Goal: Find specific page/section: Find specific page/section

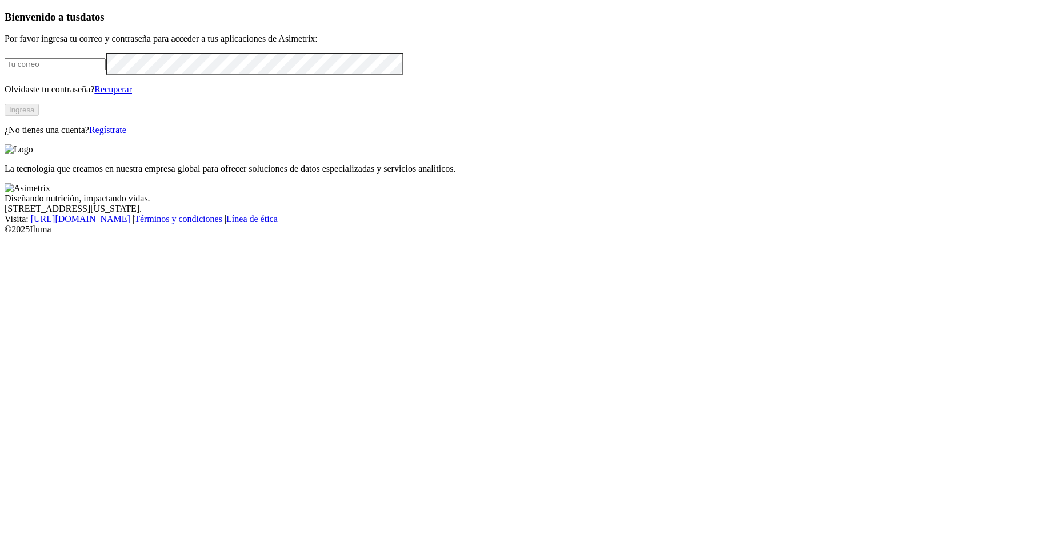
click at [103, 70] on input "email" at bounding box center [55, 64] width 101 height 12
type input "juan.reyes@asimetrix.co"
click at [39, 116] on button "Ingresa" at bounding box center [22, 110] width 34 height 12
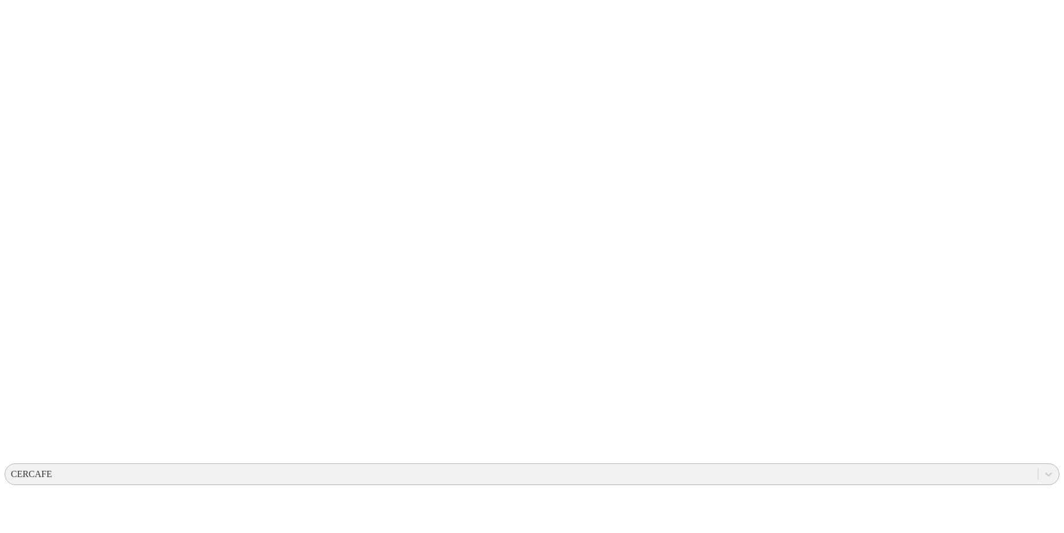
click at [855, 466] on div "CERCAFE" at bounding box center [521, 474] width 1032 height 17
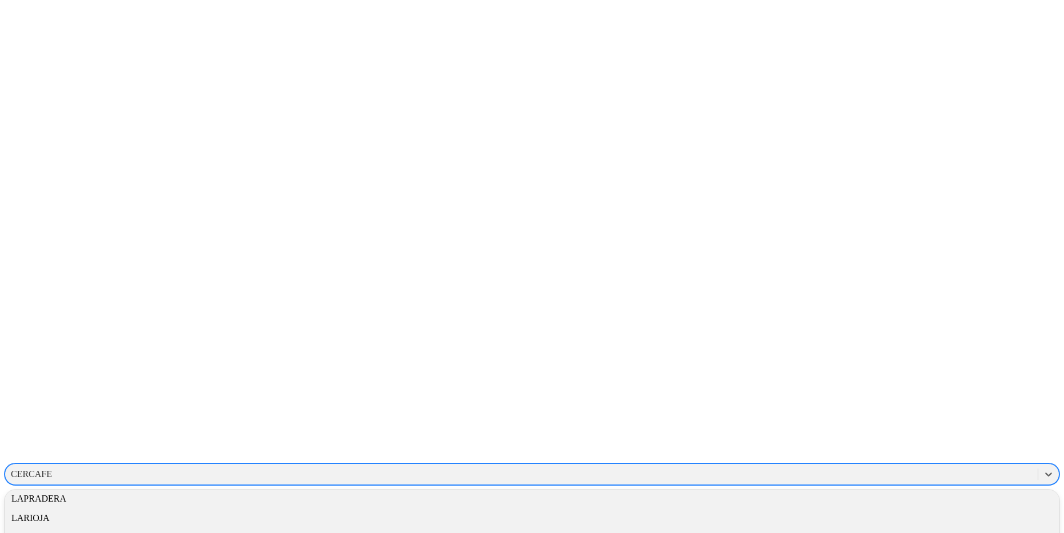
scroll to position [1578, 0]
